Goal: Transaction & Acquisition: Book appointment/travel/reservation

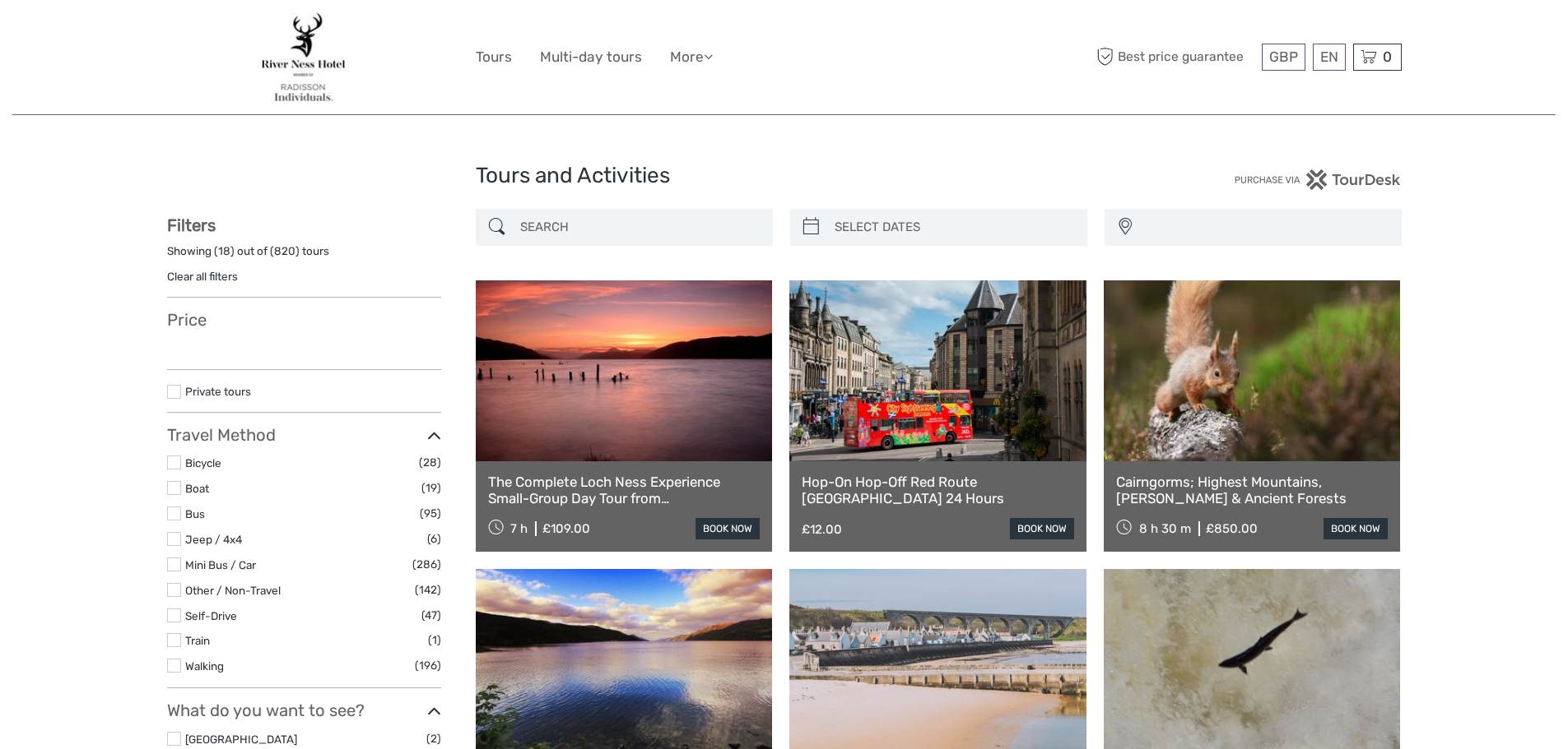
select select
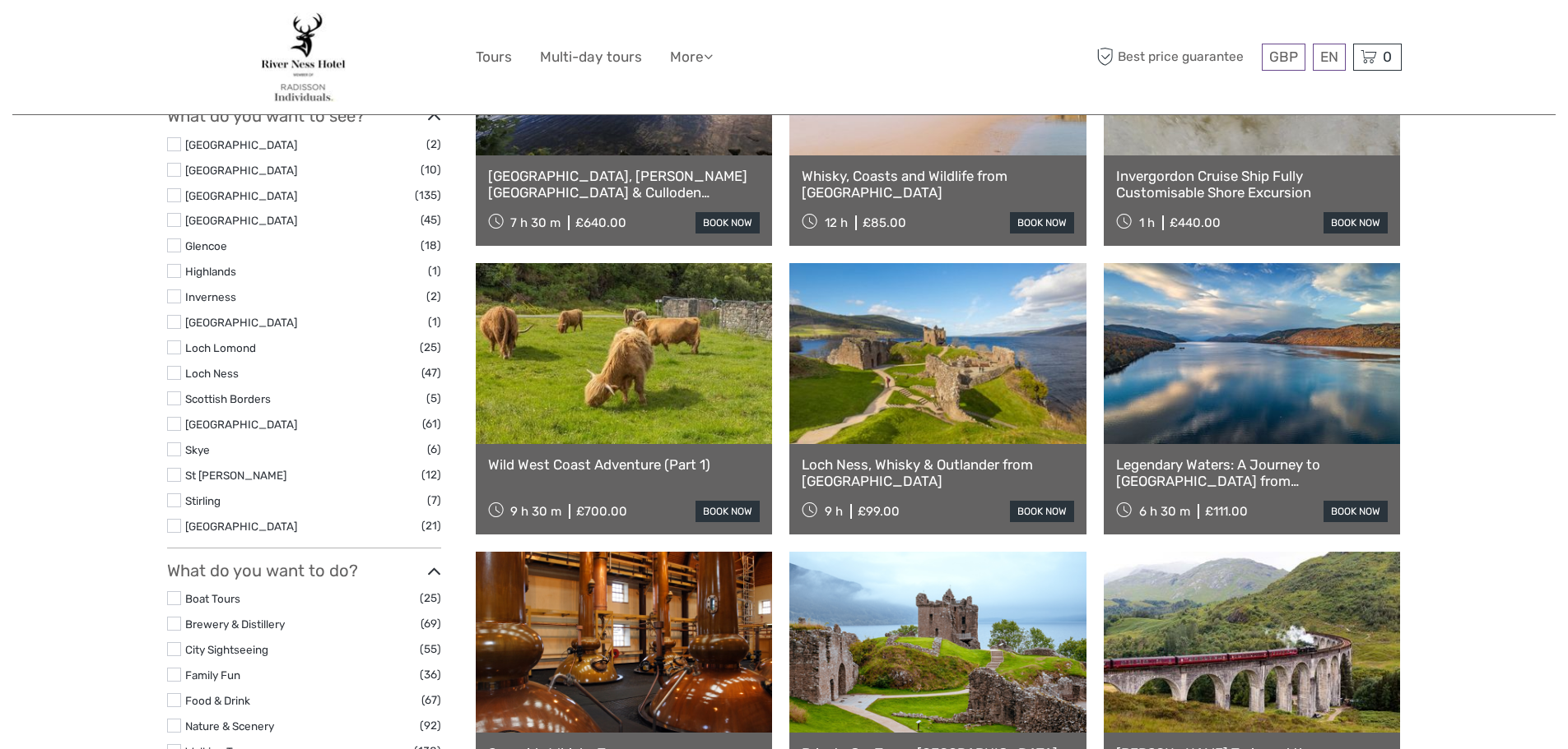
select select
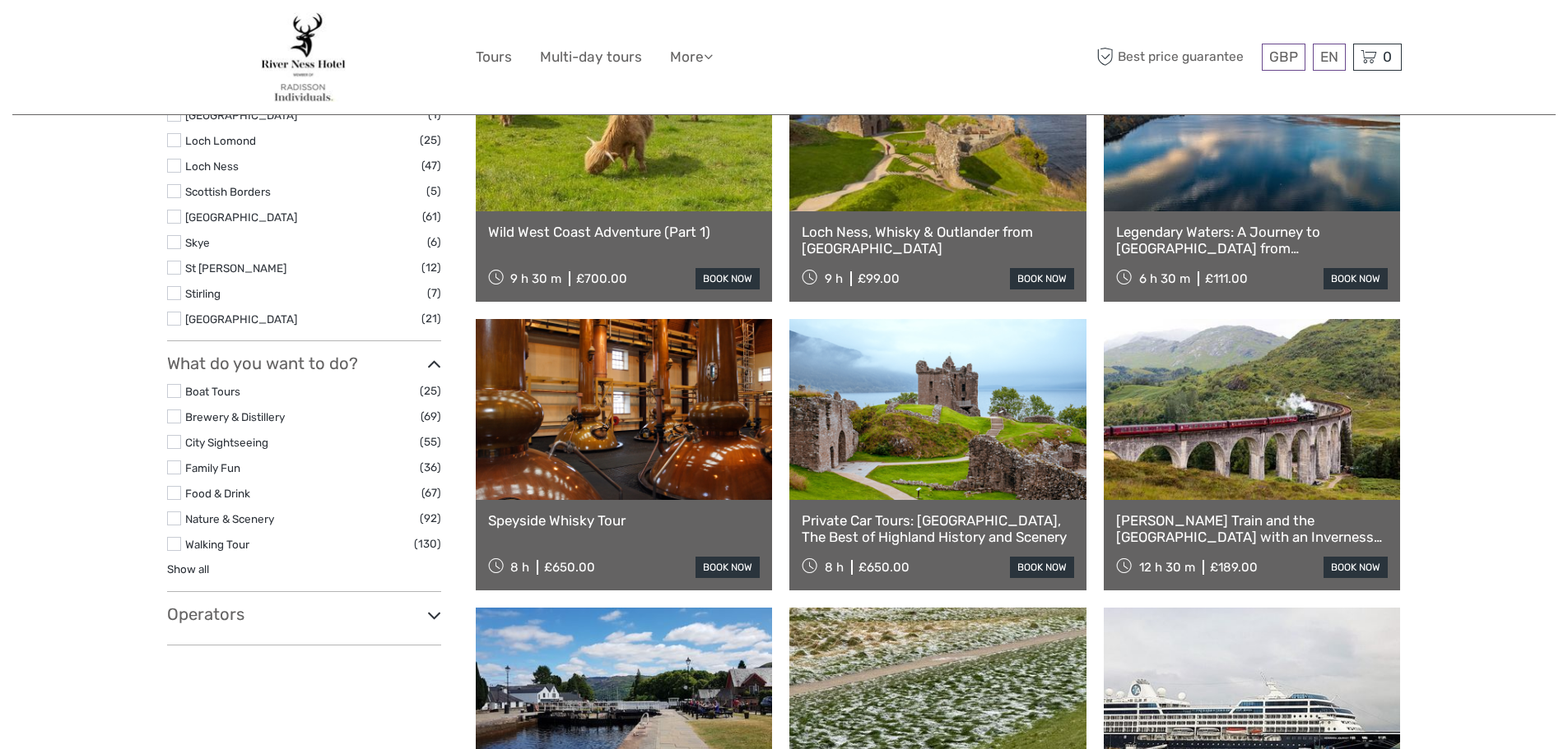
scroll to position [848, 0]
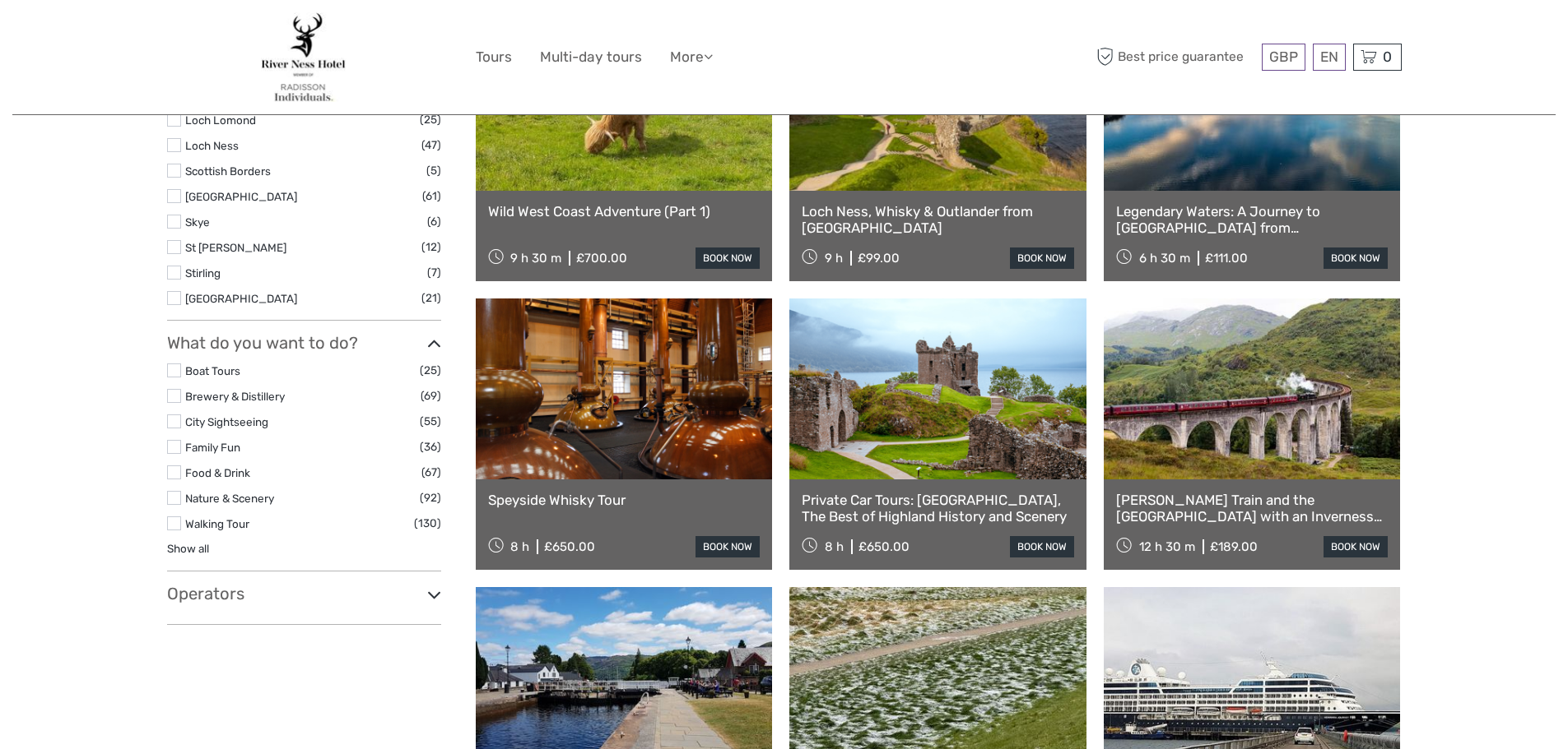
click at [1237, 496] on link "[PERSON_NAME] Train and the [GEOGRAPHIC_DATA] with an Inverness departure" at bounding box center [1252, 508] width 272 height 34
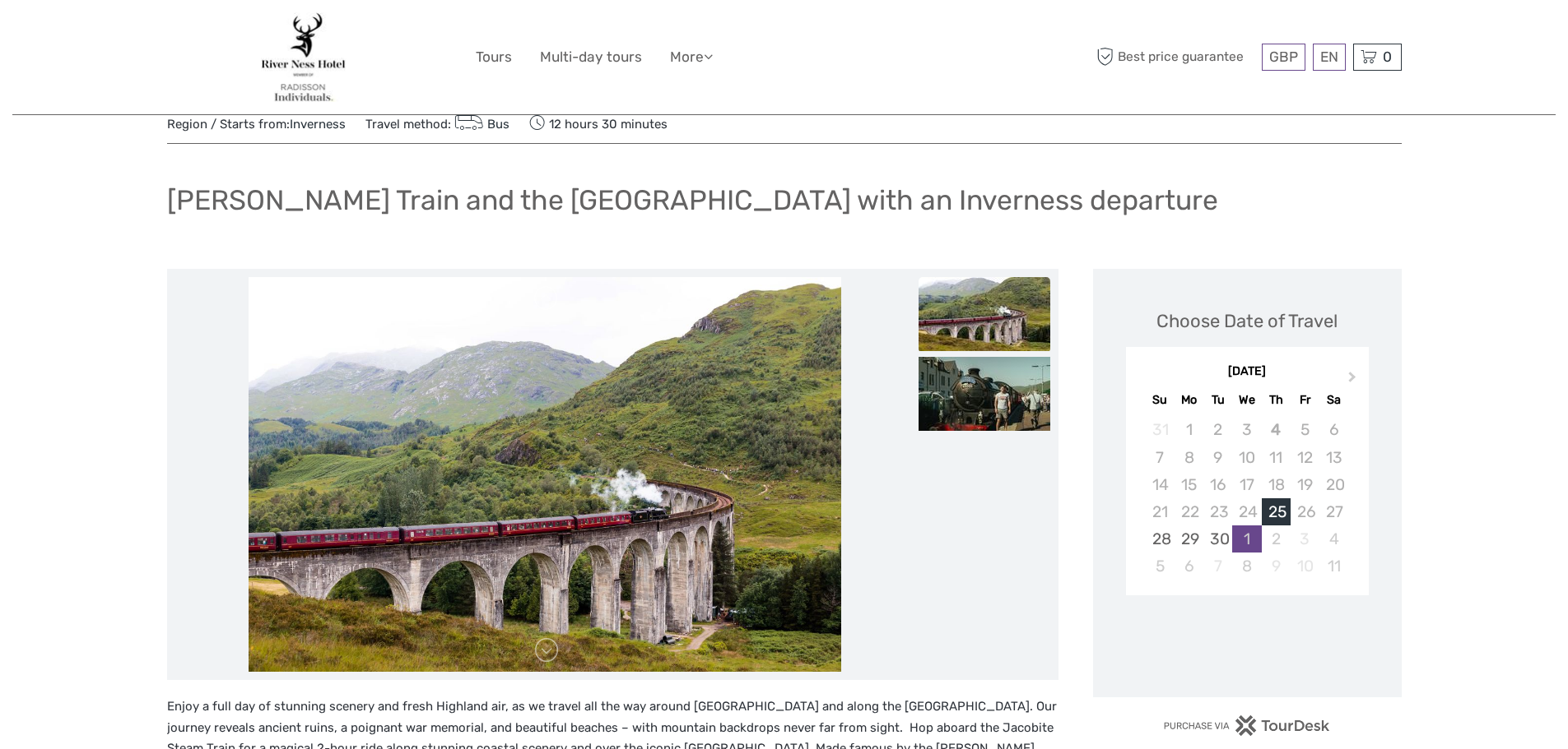
scroll to position [82, 0]
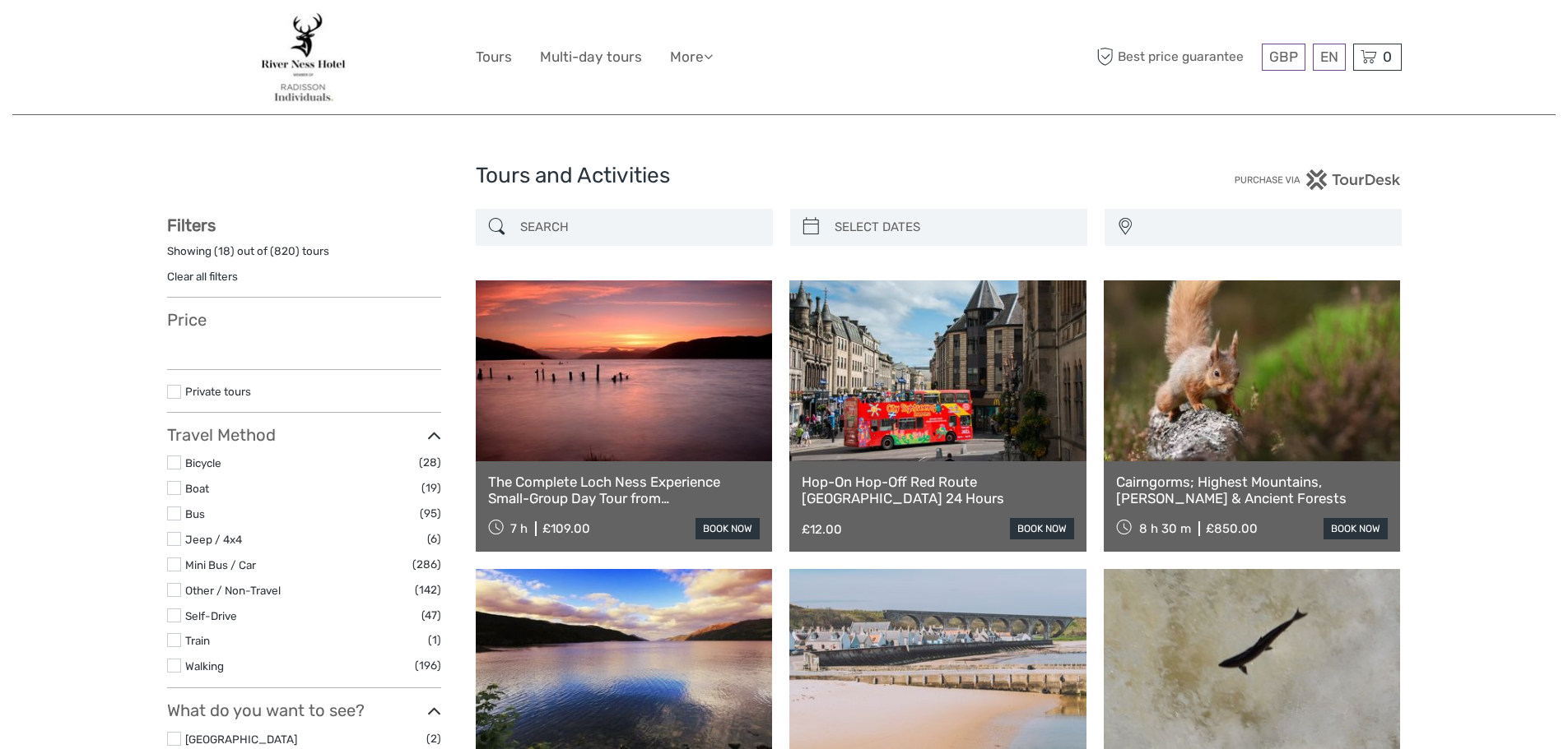
select select
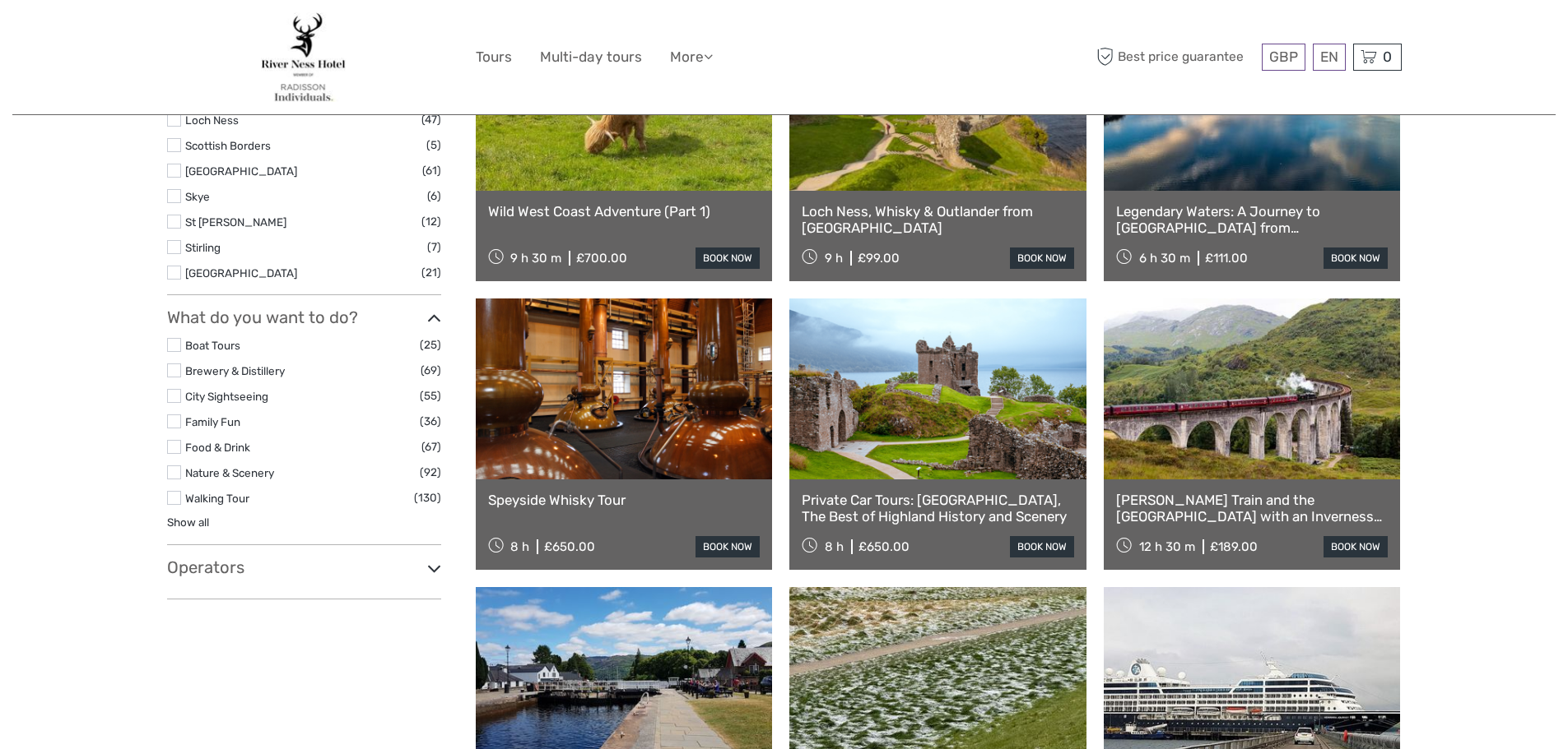
select select
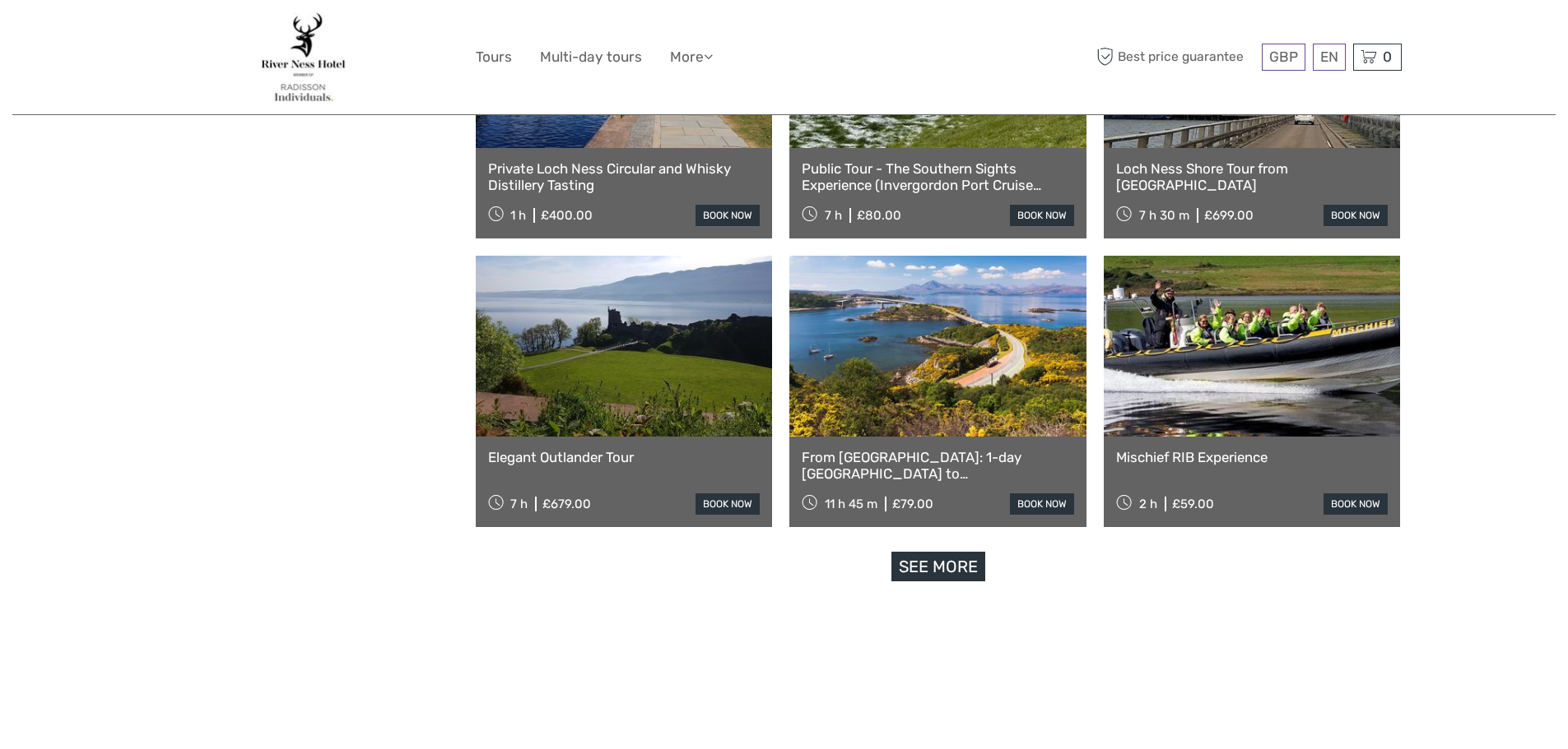
scroll to position [1506, 0]
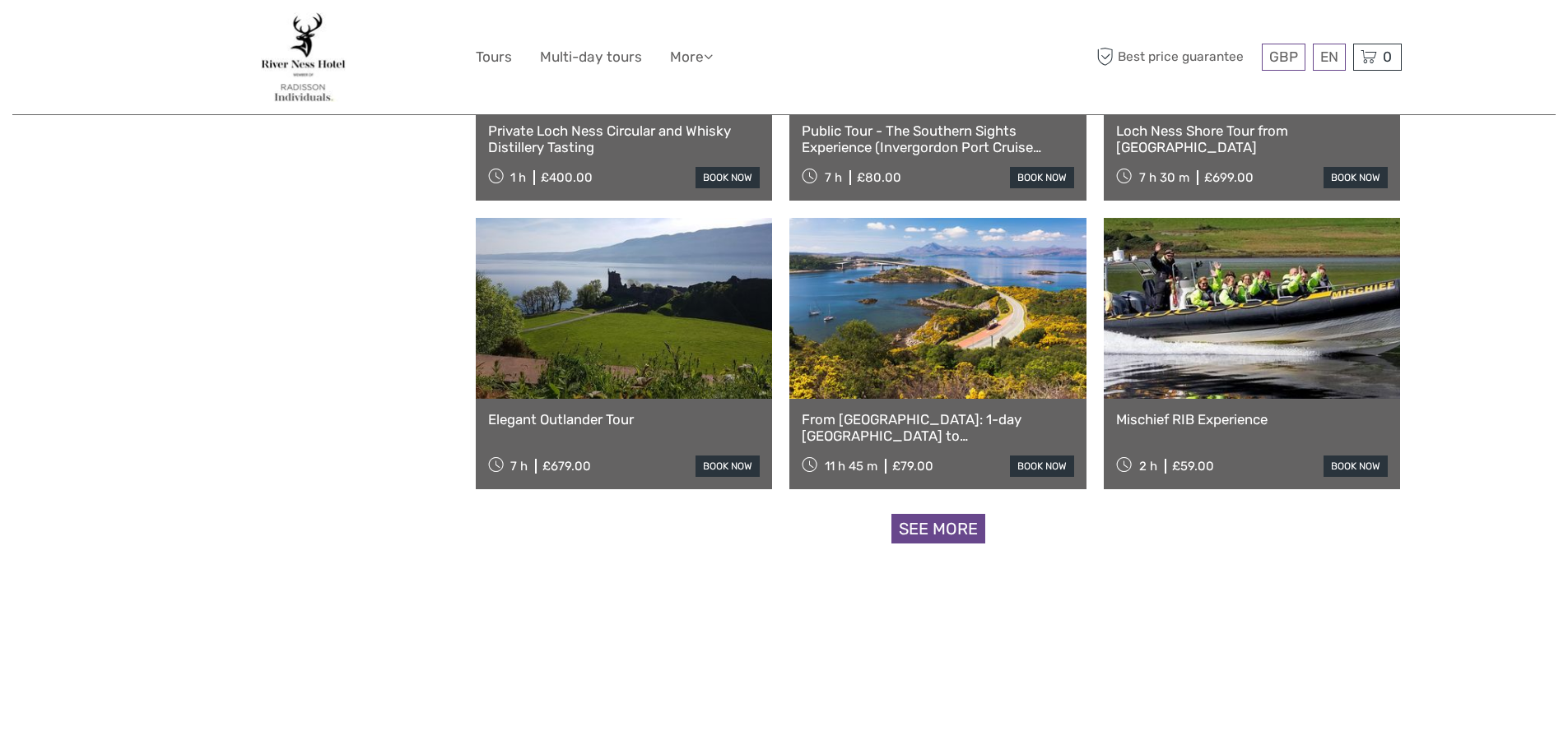
click at [919, 530] on link "See more" at bounding box center [938, 529] width 94 height 31
